Goal: Navigation & Orientation: Find specific page/section

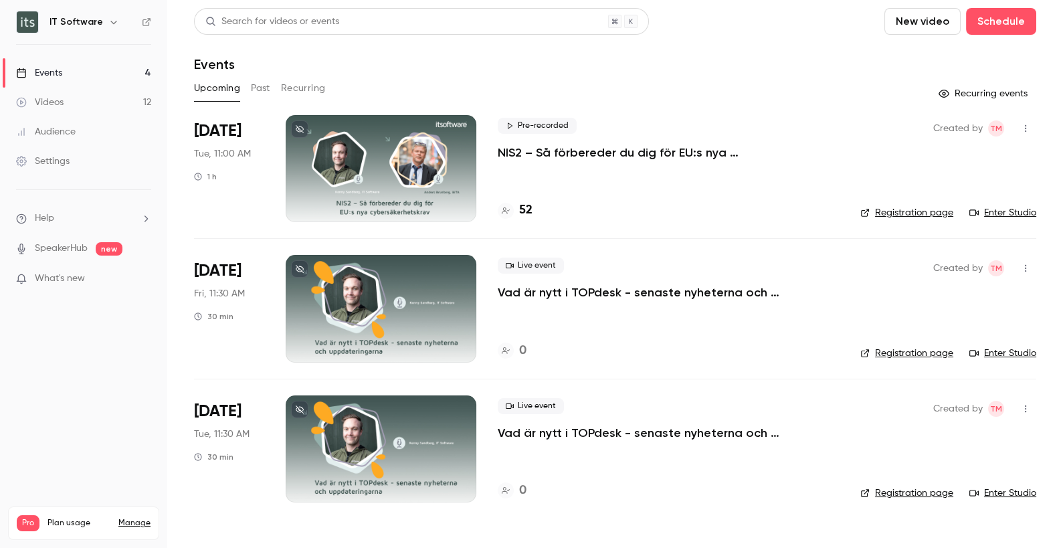
click at [66, 106] on link "Videos 12" at bounding box center [83, 102] width 167 height 29
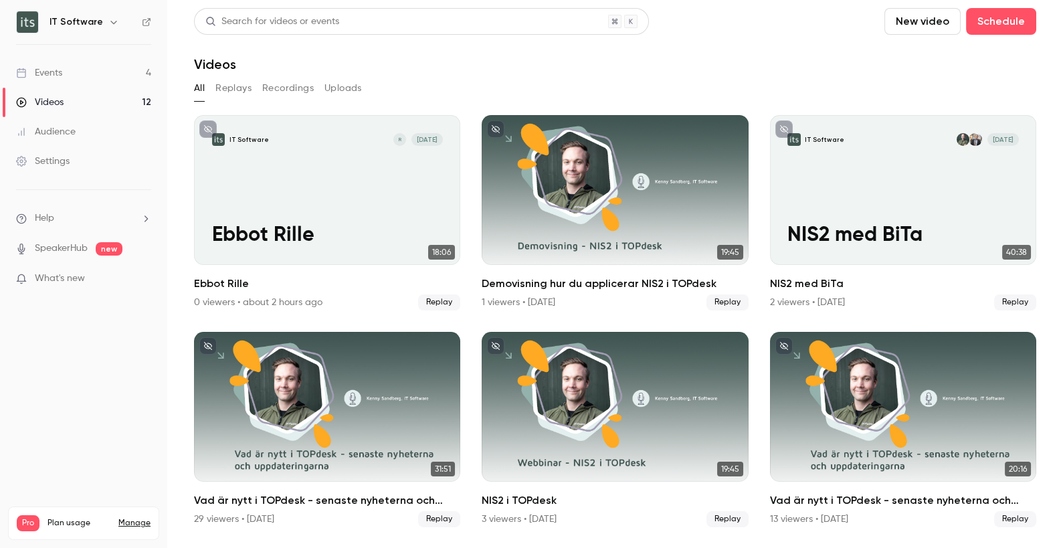
click at [43, 71] on div "Events" at bounding box center [39, 72] width 46 height 13
